Goal: Transaction & Acquisition: Purchase product/service

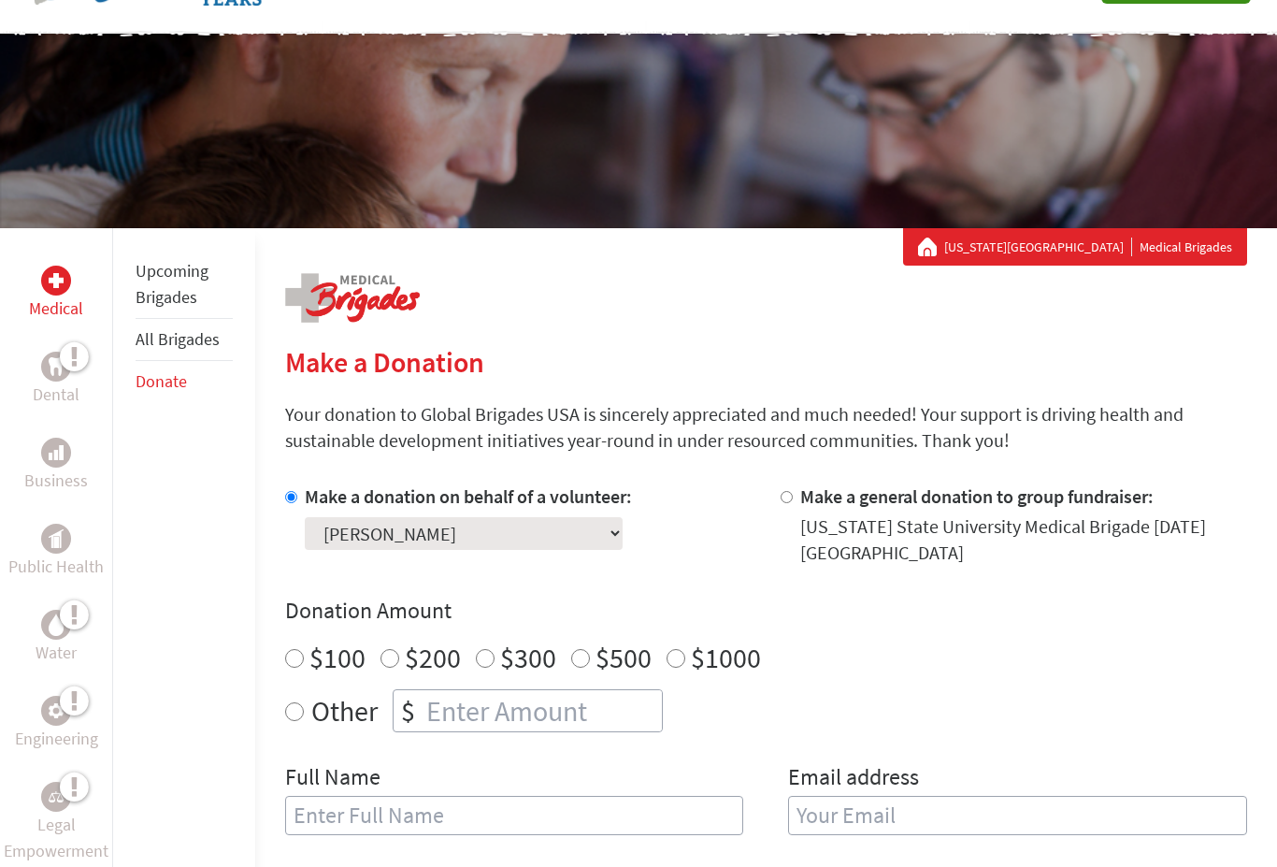
click at [549, 719] on input "number" at bounding box center [542, 710] width 239 height 41
radio input "true"
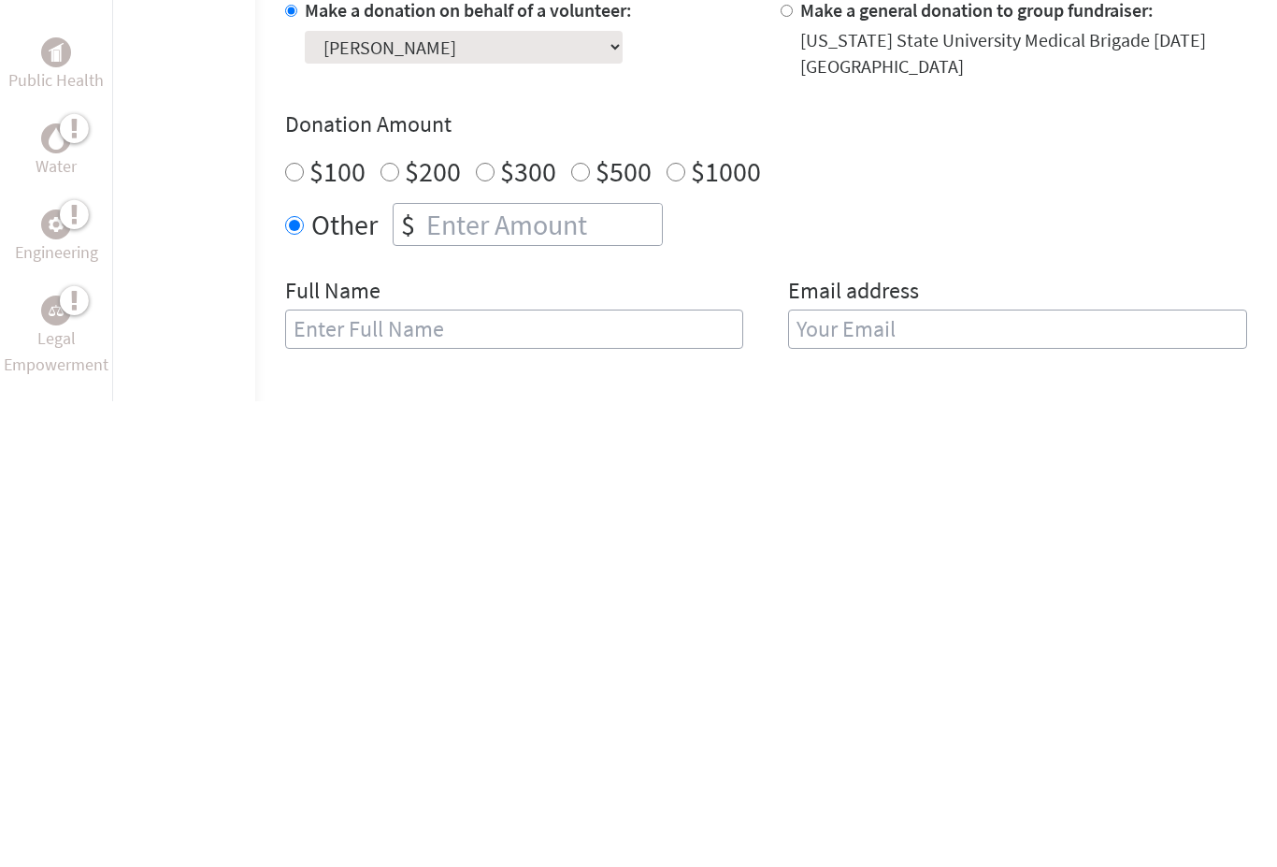
scroll to position [607, 0]
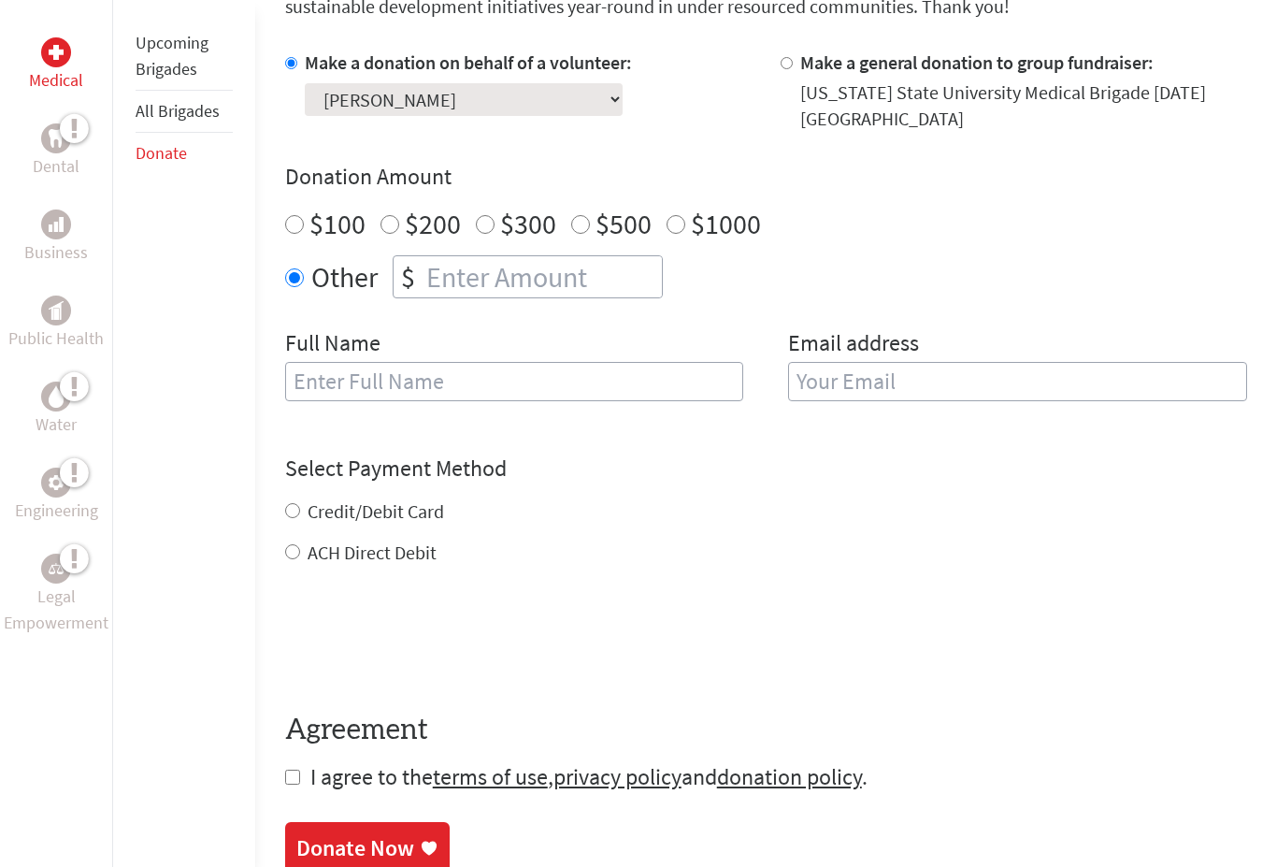
click at [596, 377] on input "text" at bounding box center [514, 382] width 459 height 39
type input "C"
type input "[PERSON_NAME]"
type input "[EMAIL_ADDRESS][DOMAIN_NAME]"
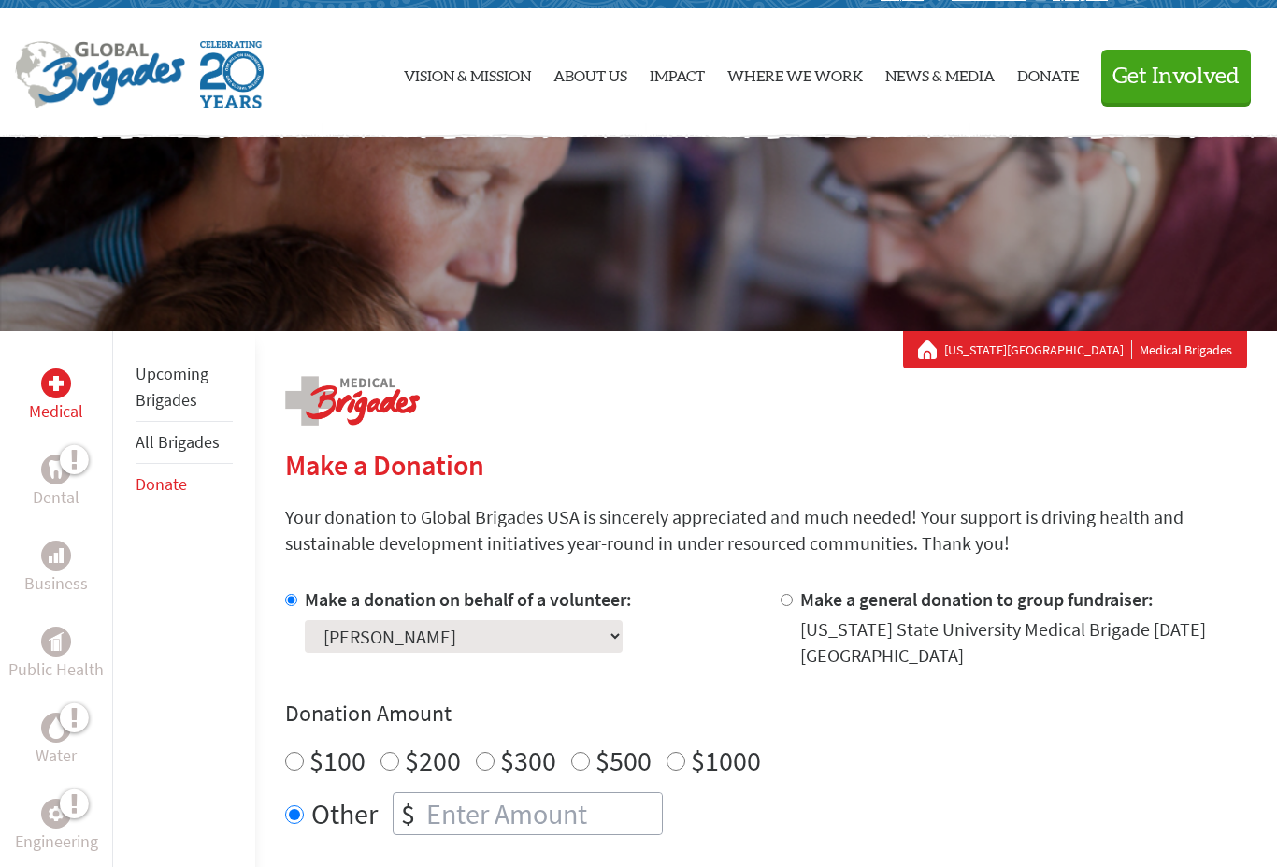
scroll to position [0, 0]
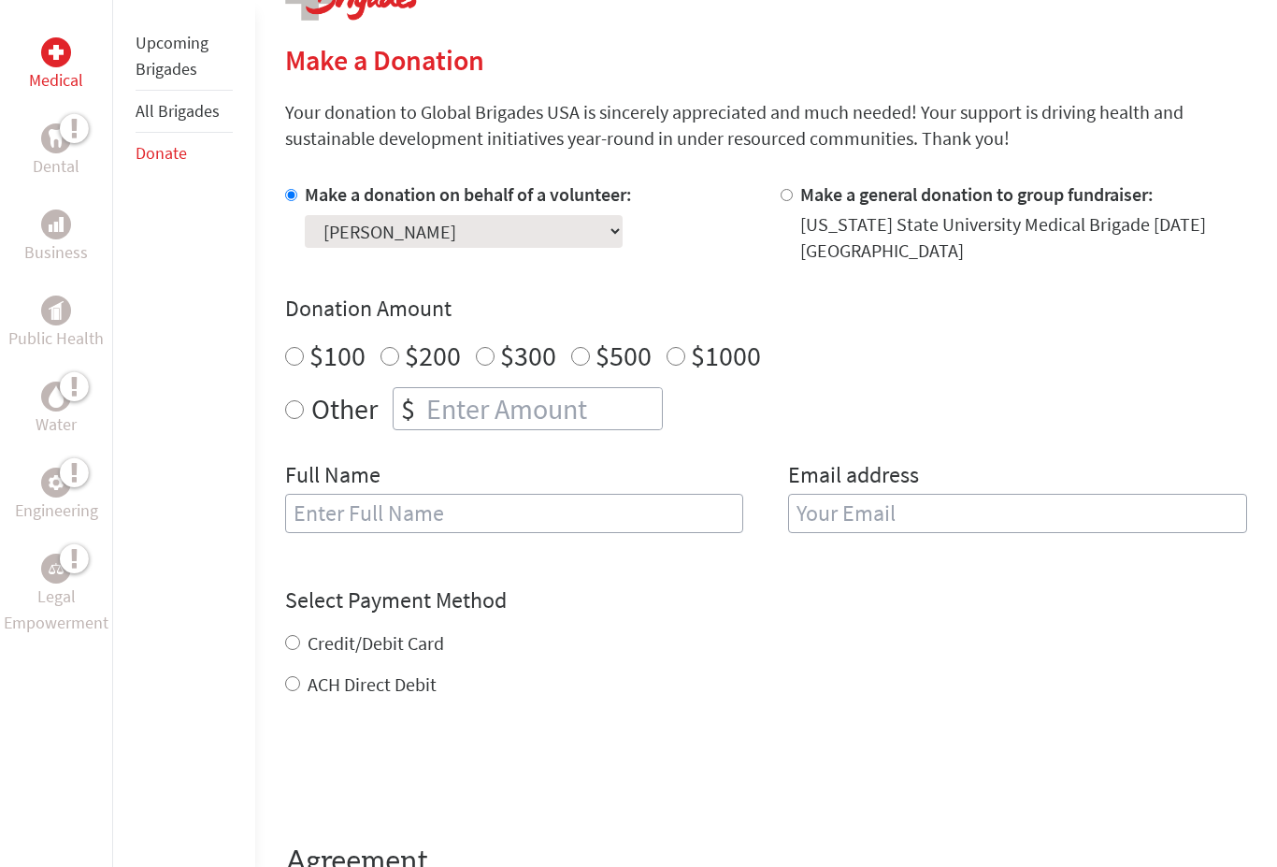
scroll to position [423, 0]
click at [516, 415] on input "number" at bounding box center [542, 407] width 239 height 41
radio input "true"
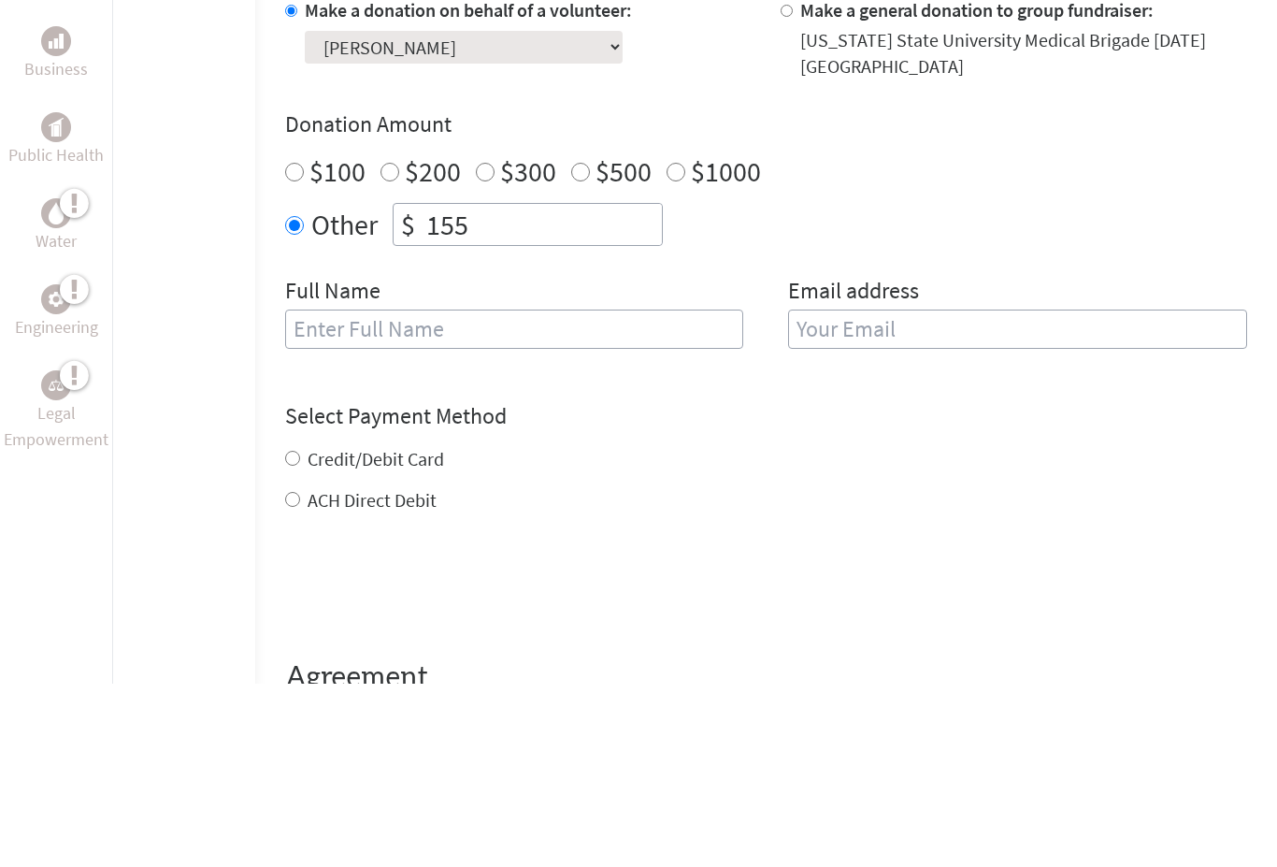
type input "155"
click at [610, 494] on input "text" at bounding box center [514, 513] width 459 height 39
type input "[PERSON_NAME]"
click at [959, 494] on input "email" at bounding box center [1017, 513] width 459 height 39
type input "[EMAIL_ADDRESS][DOMAIN_NAME]"
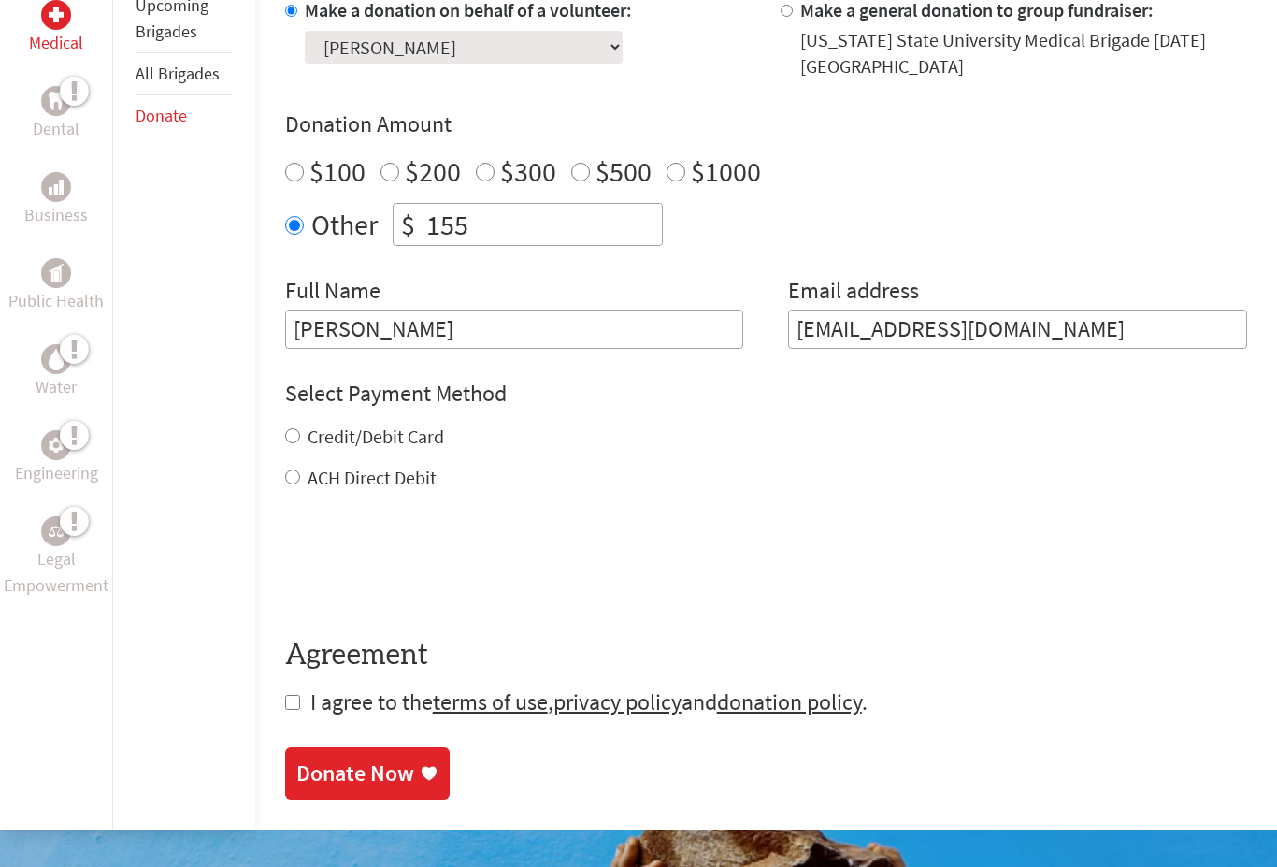
scroll to position [683, 0]
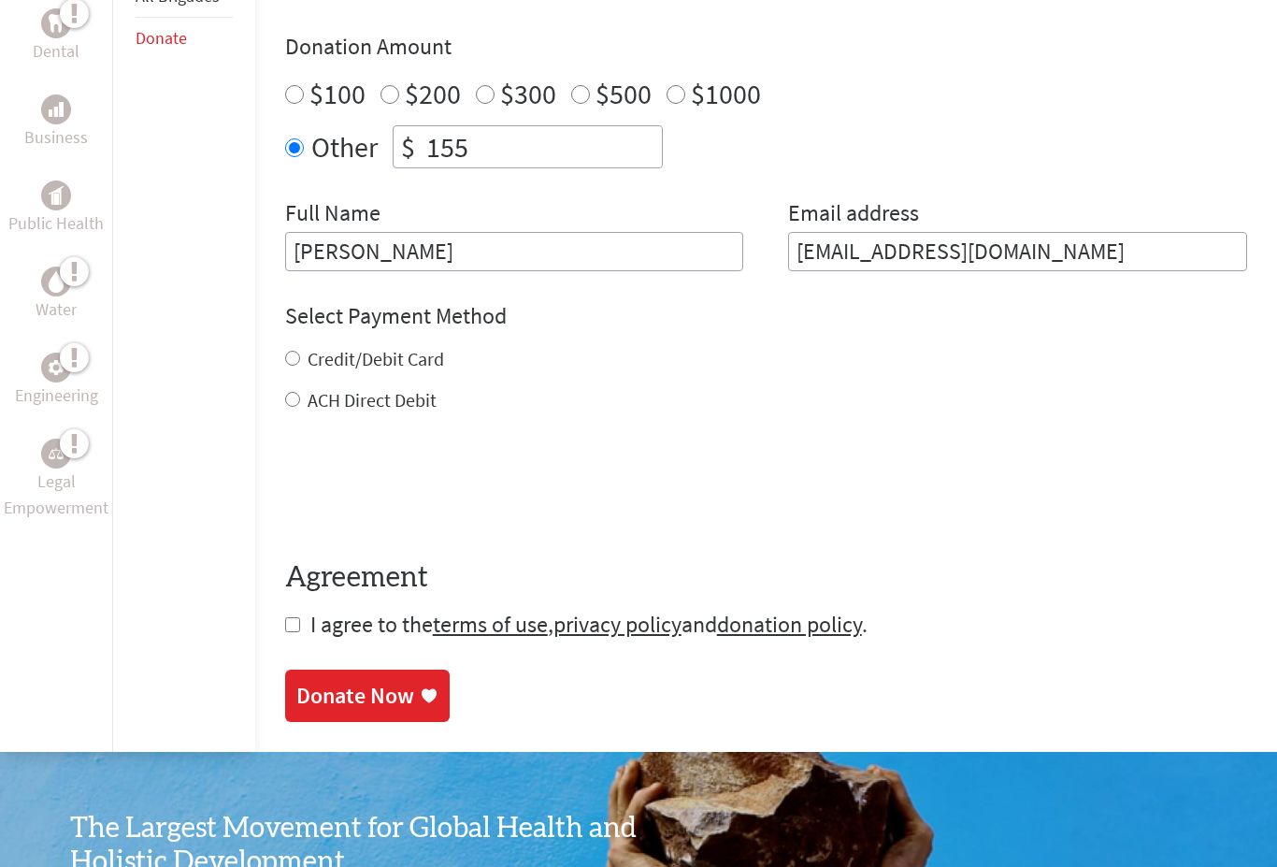
click at [431, 364] on label "Credit/Debit Card" at bounding box center [376, 359] width 136 height 23
click at [300, 364] on input "Credit/Debit Card" at bounding box center [292, 359] width 15 height 15
radio input "true"
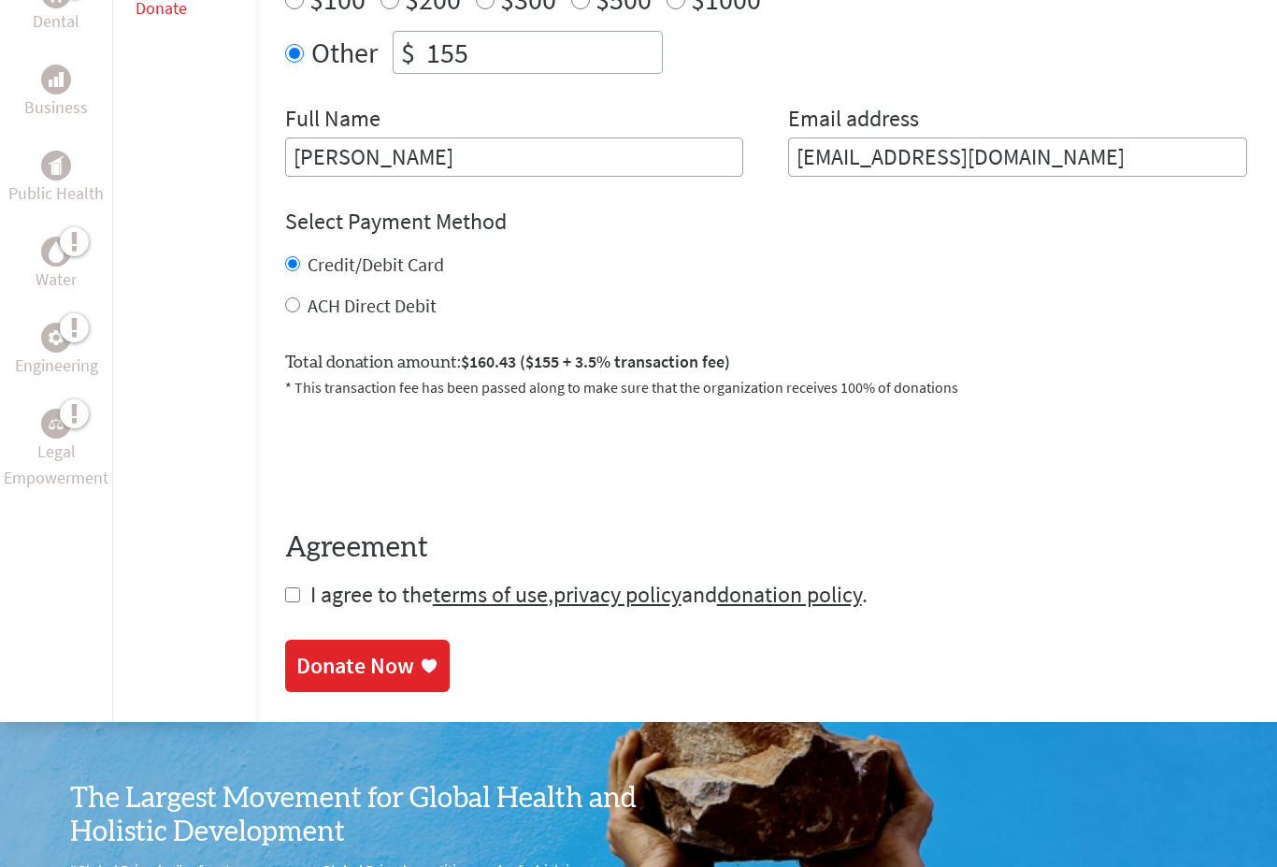
scroll to position [780, 0]
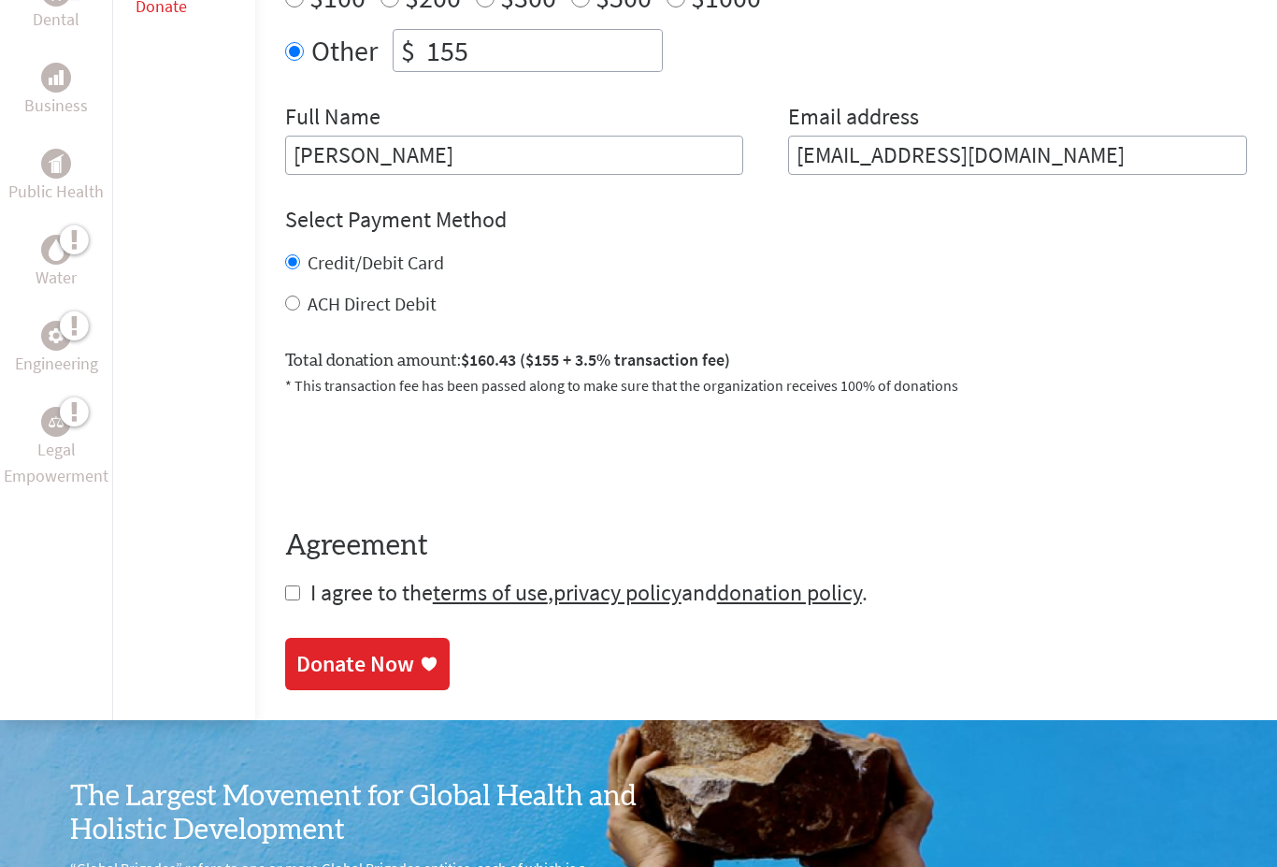
click at [293, 601] on input "checkbox" at bounding box center [292, 593] width 15 height 15
checkbox input "true"
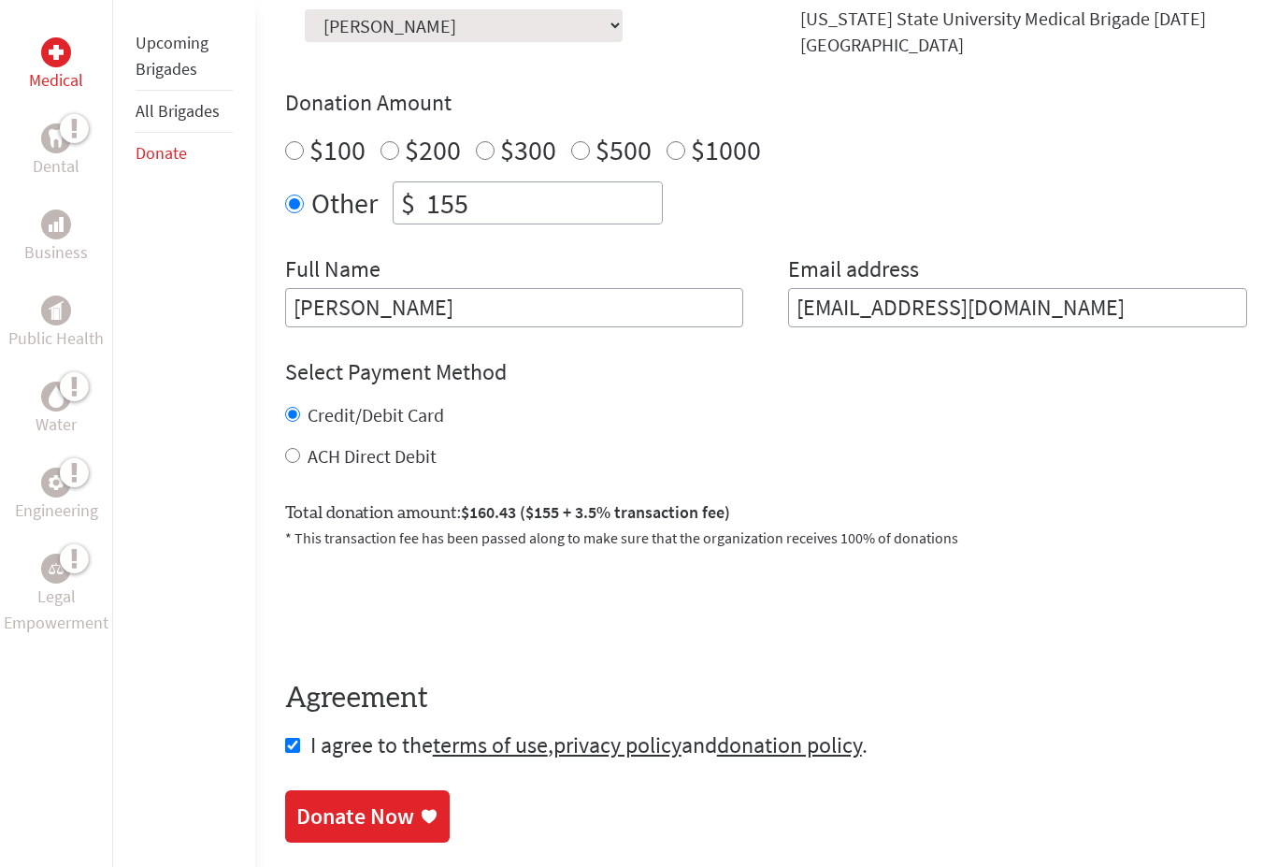
scroll to position [545, 0]
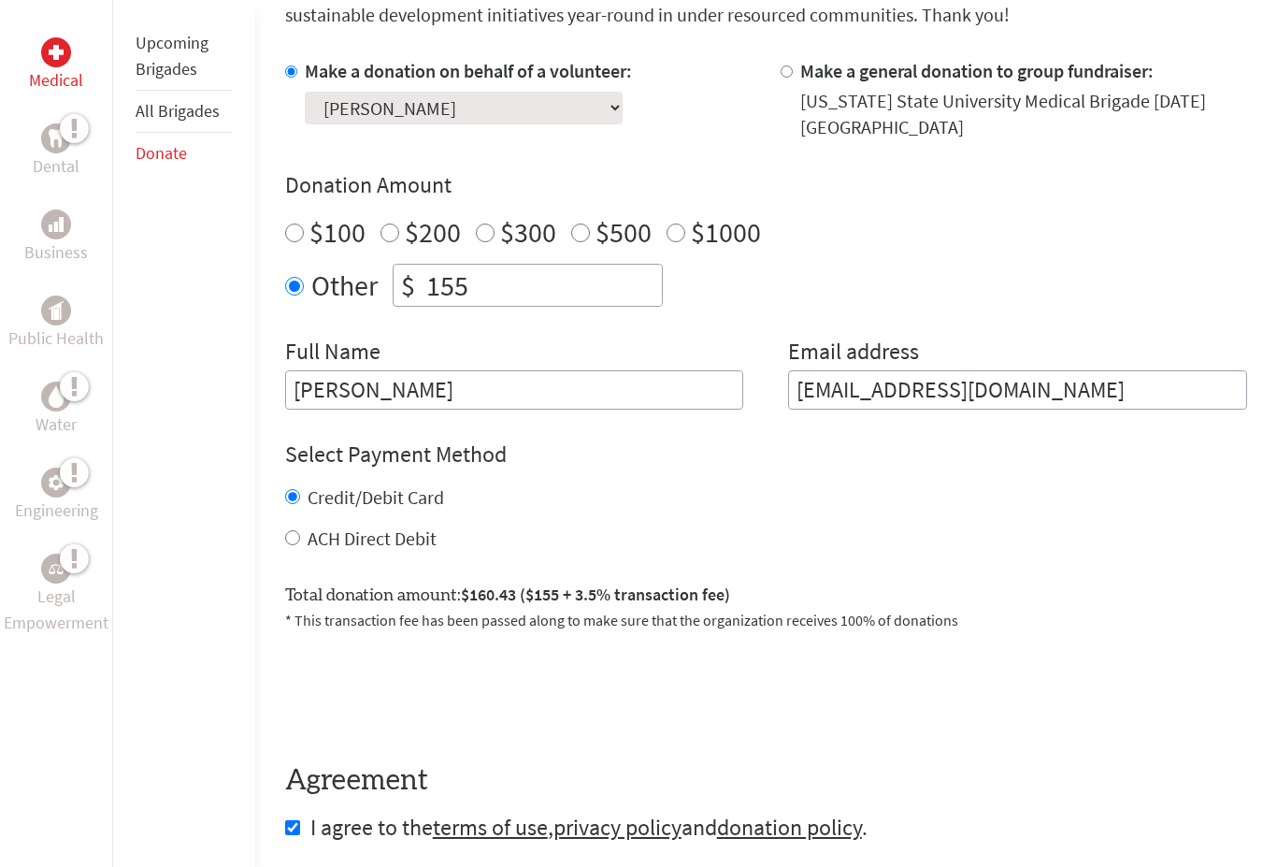
click at [567, 278] on input "155" at bounding box center [542, 285] width 239 height 41
type input "1"
click at [421, 232] on label "$200" at bounding box center [433, 233] width 56 height 36
click at [399, 232] on input "$200" at bounding box center [389, 233] width 19 height 19
radio input "true"
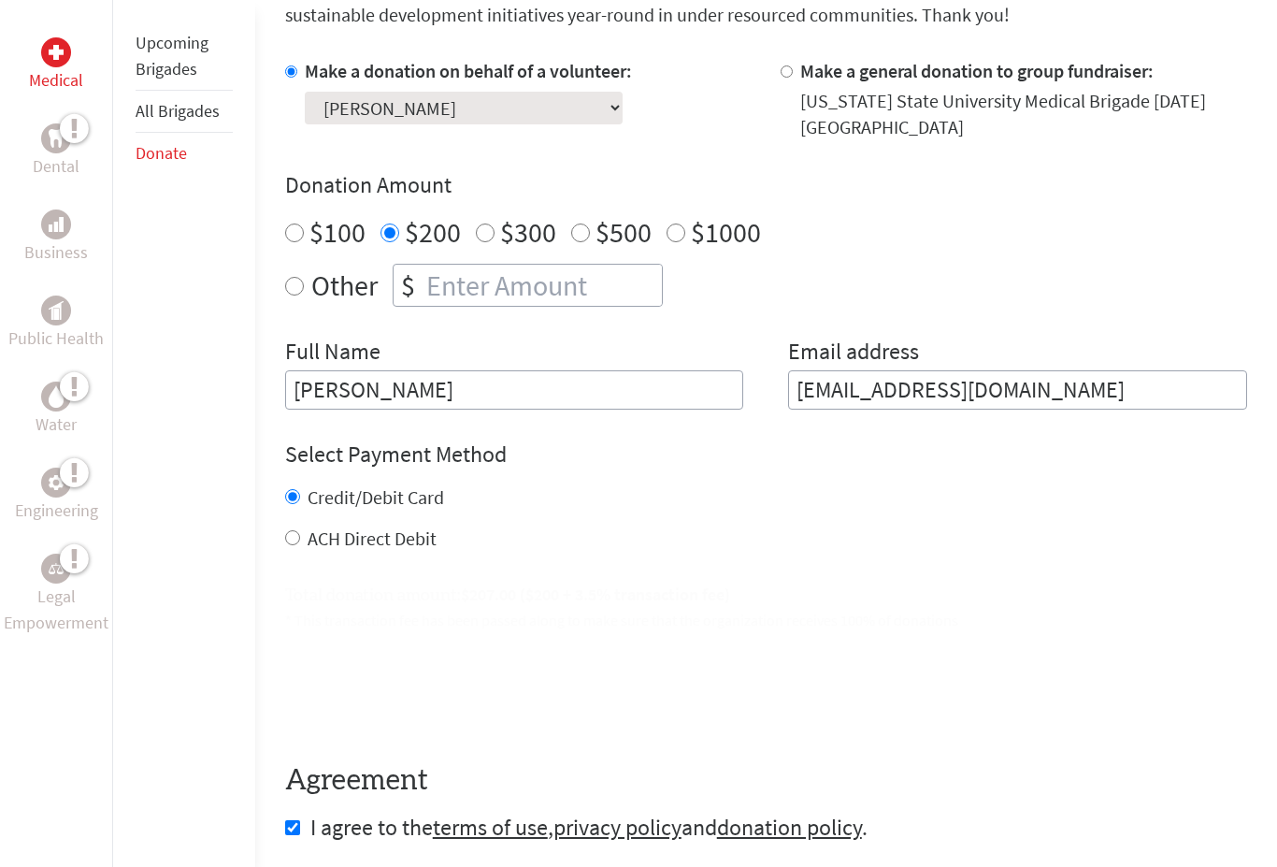
scroll to position [546, 0]
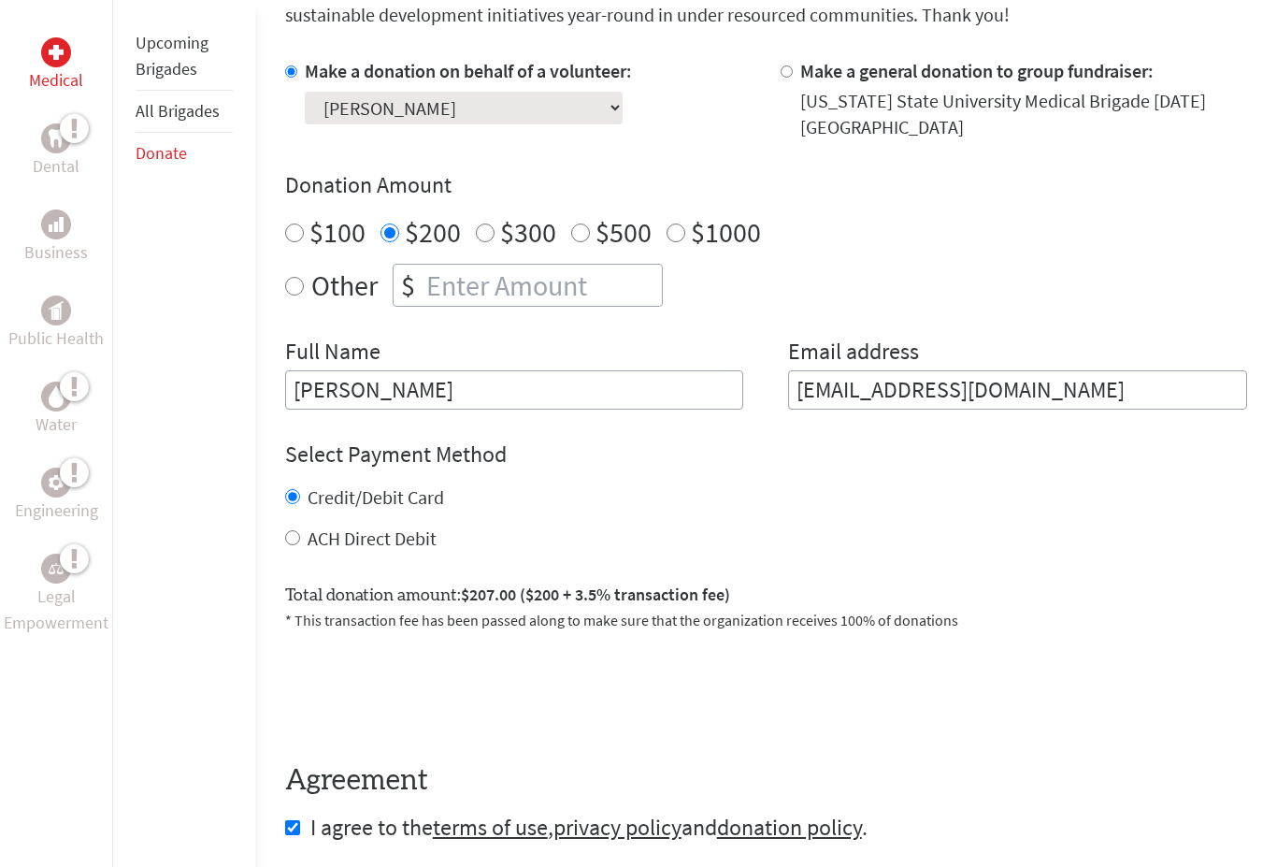
click at [596, 282] on input "number" at bounding box center [542, 285] width 239 height 41
radio input "true"
click at [430, 229] on label "$200" at bounding box center [433, 233] width 56 height 36
click at [399, 229] on input "$200" at bounding box center [389, 233] width 19 height 19
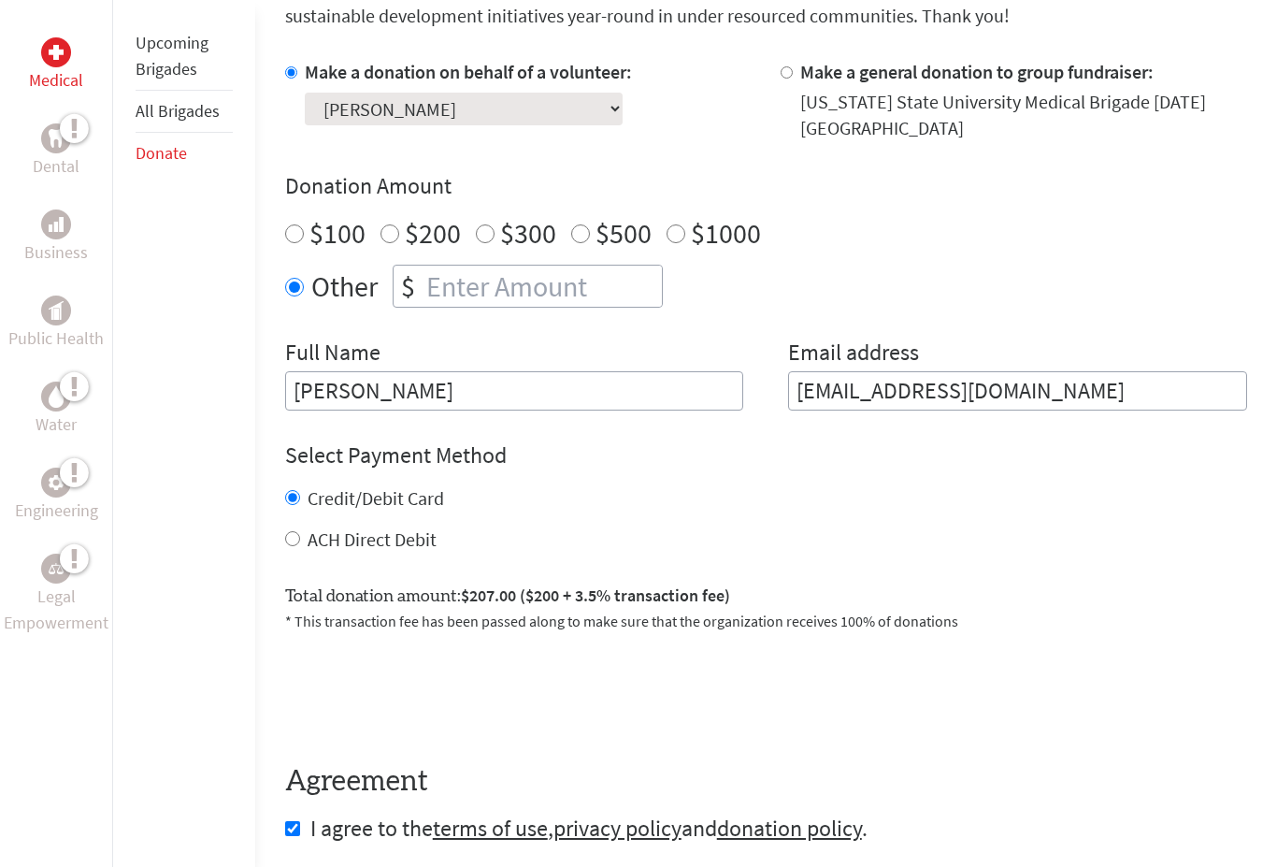
radio input "true"
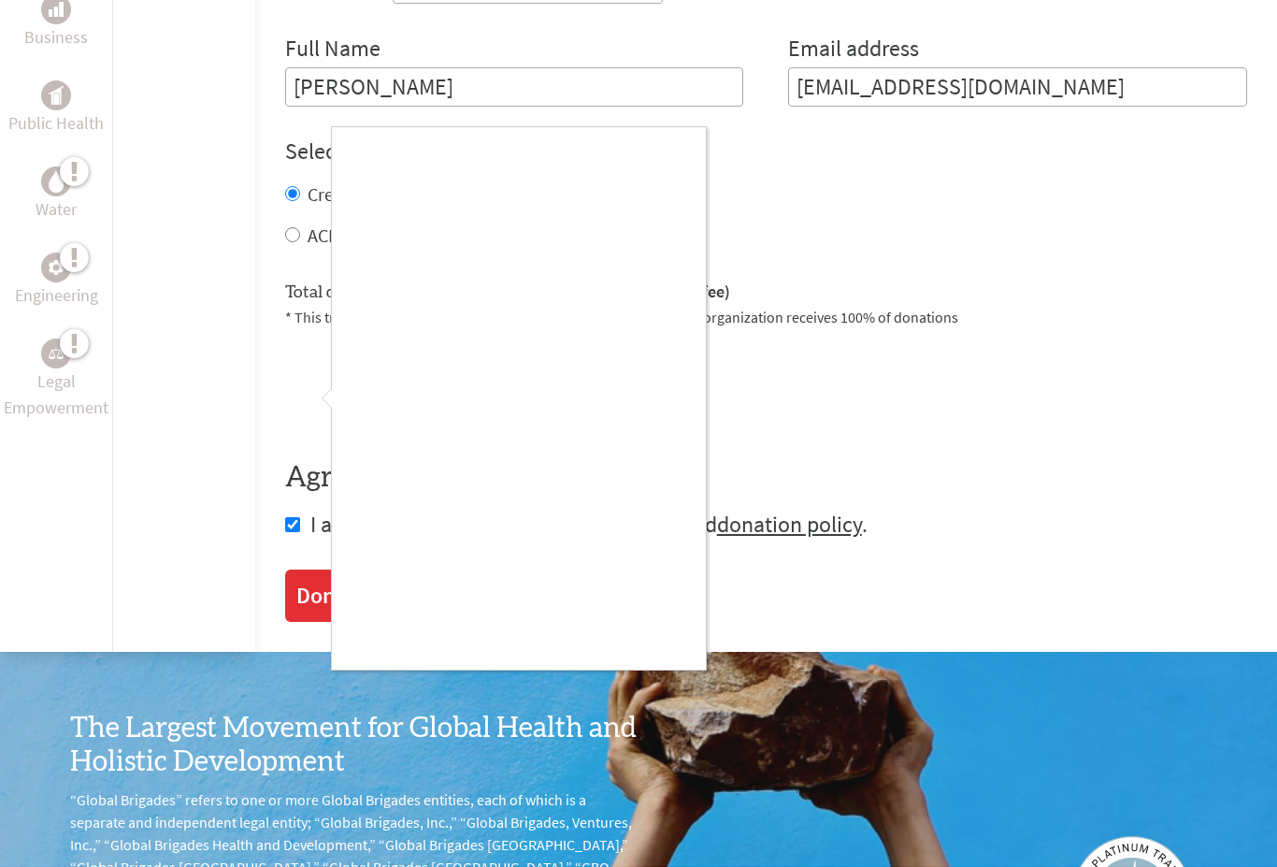
scroll to position [849, 0]
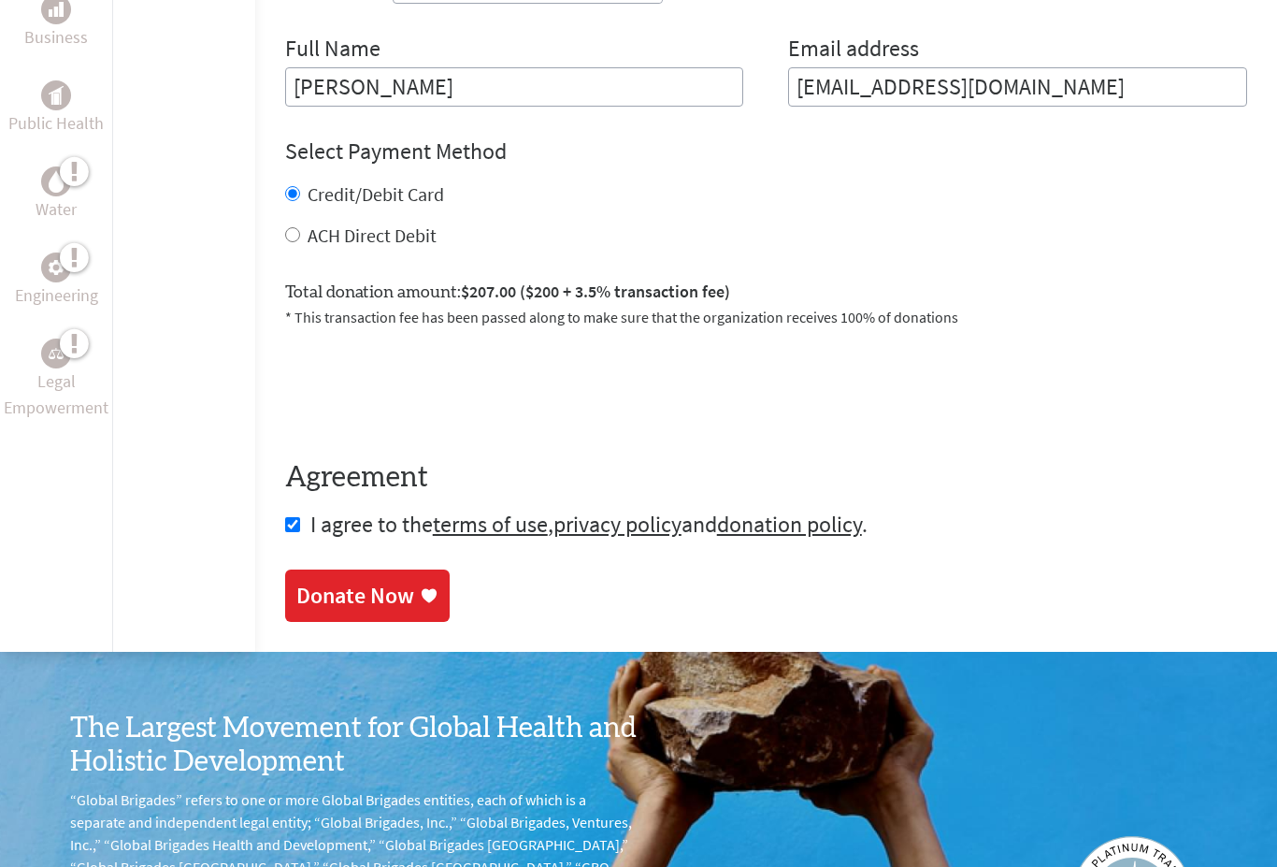
click at [340, 602] on div "Donate Now" at bounding box center [355, 596] width 118 height 30
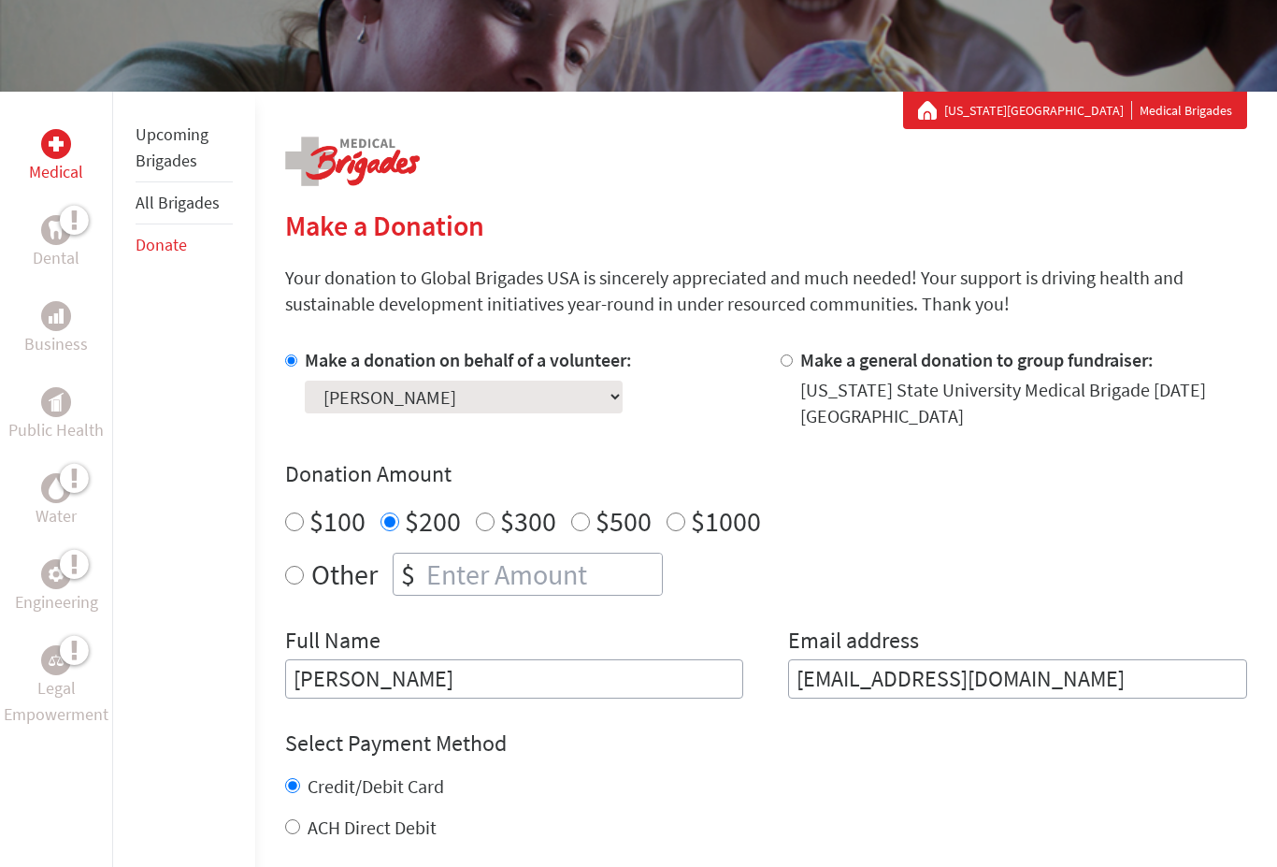
scroll to position [304, 0]
